Goal: Find specific page/section: Find specific page/section

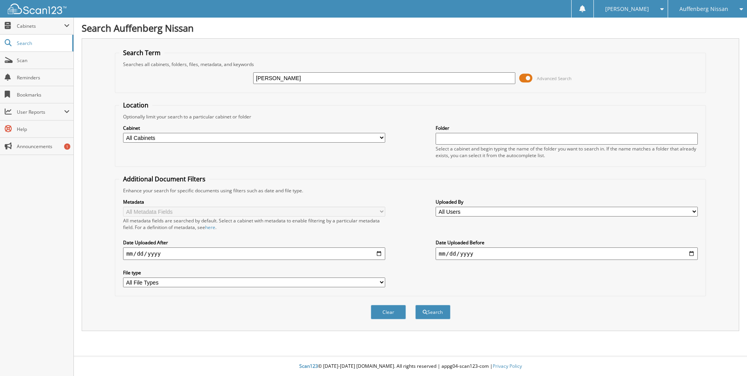
type input "[PERSON_NAME]"
click at [415, 305] on button "Search" at bounding box center [432, 312] width 35 height 14
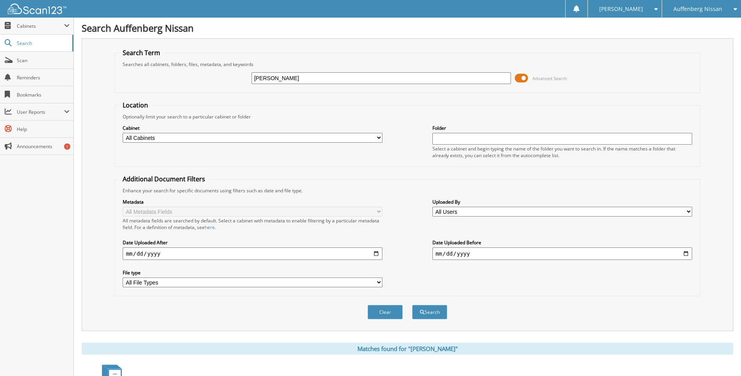
click at [311, 82] on input "[PERSON_NAME]" at bounding box center [382, 78] width 260 height 12
click at [313, 75] on input "[PERSON_NAME]" at bounding box center [382, 78] width 260 height 12
click at [36, 27] on span "Cabinets" at bounding box center [40, 26] width 47 height 7
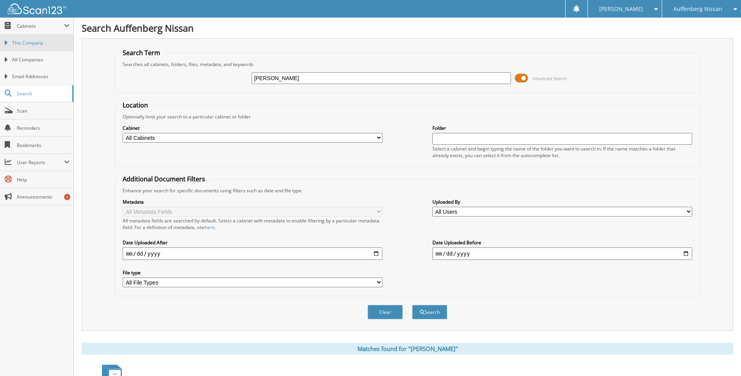
click at [28, 48] on link "This Company" at bounding box center [36, 42] width 73 height 17
